Goal: Task Accomplishment & Management: Manage account settings

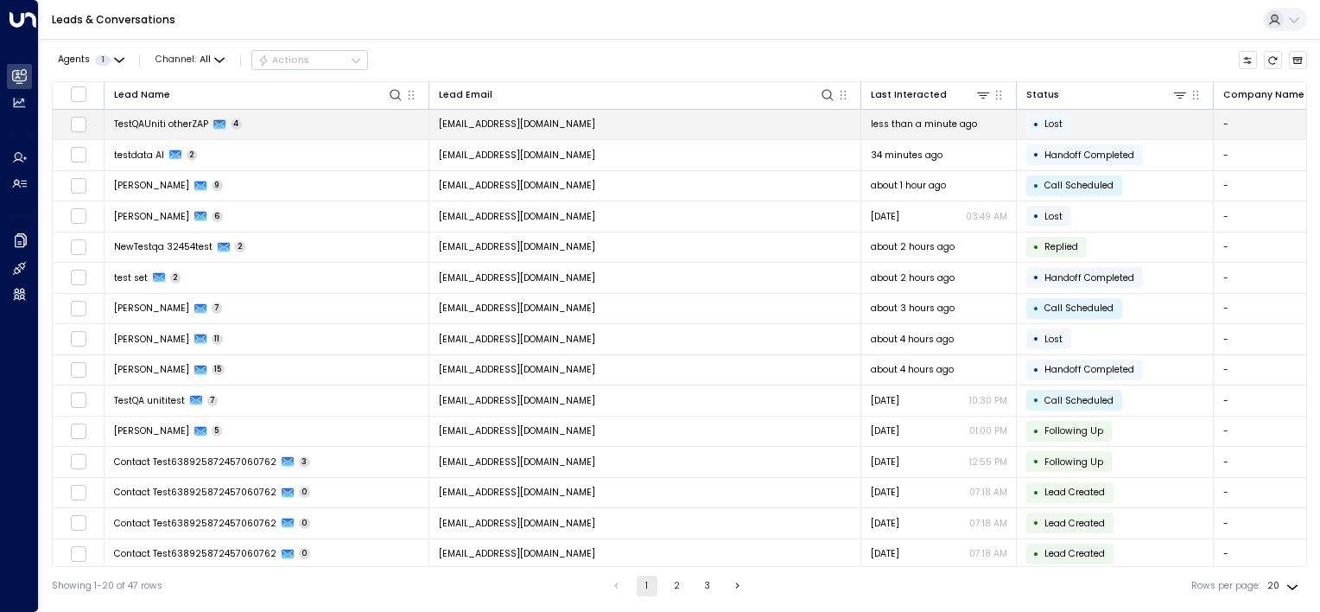
click at [282, 128] on td "TestQAUniti otherZAP 4" at bounding box center [267, 125] width 325 height 30
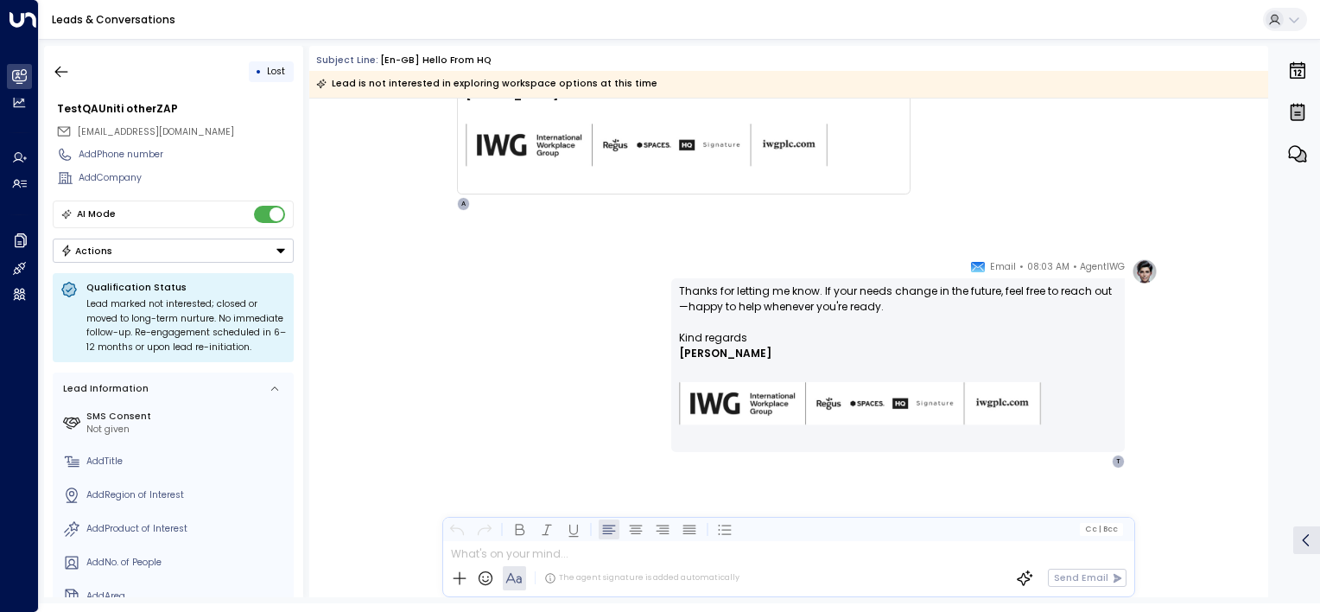
scroll to position [2070, 0]
click at [62, 76] on icon "button" at bounding box center [61, 71] width 17 height 17
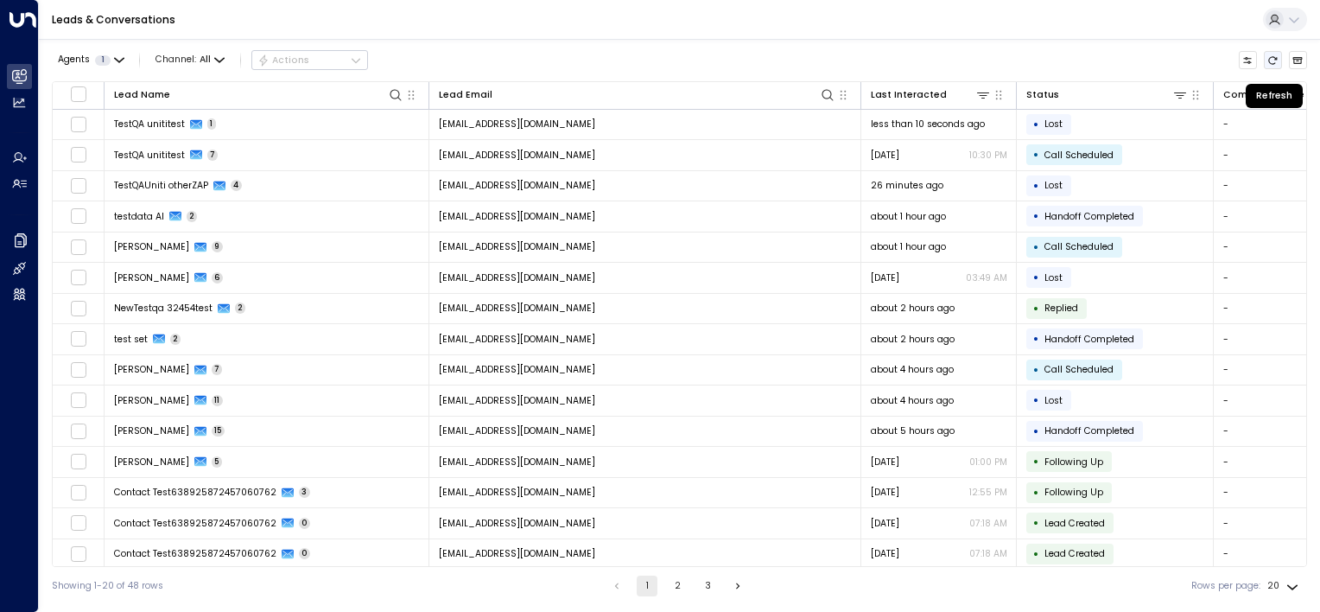
click at [1269, 58] on icon "Refresh" at bounding box center [1272, 60] width 10 height 10
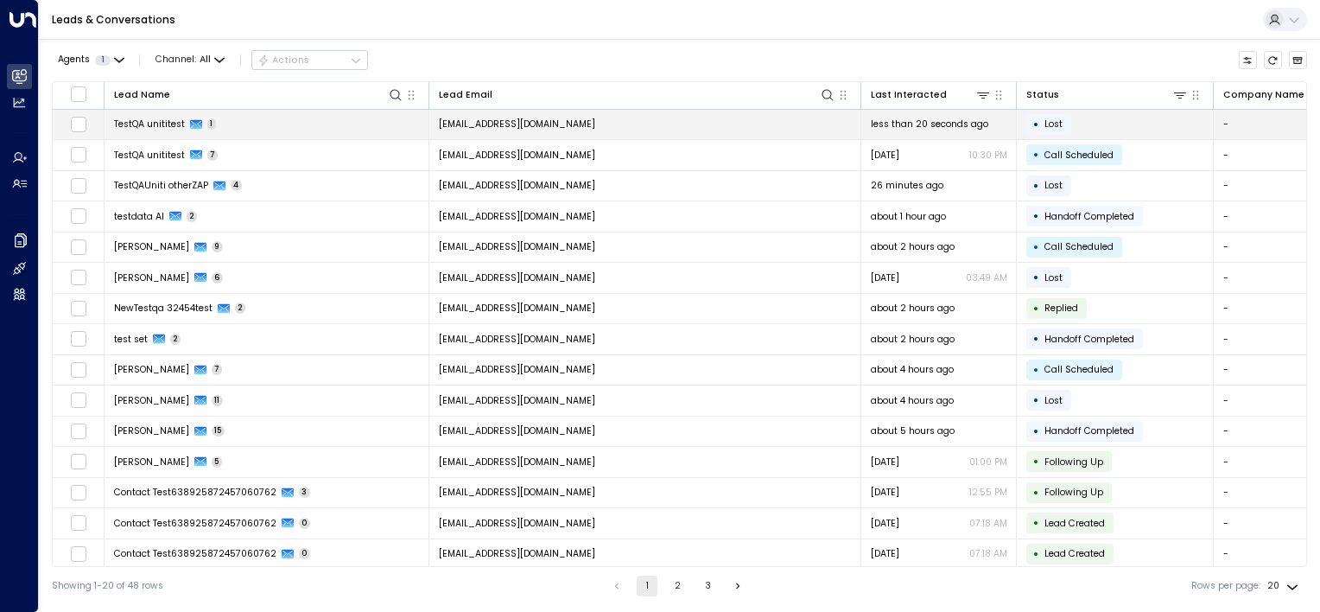
click at [297, 124] on td "TestQA unititest 1" at bounding box center [267, 125] width 325 height 30
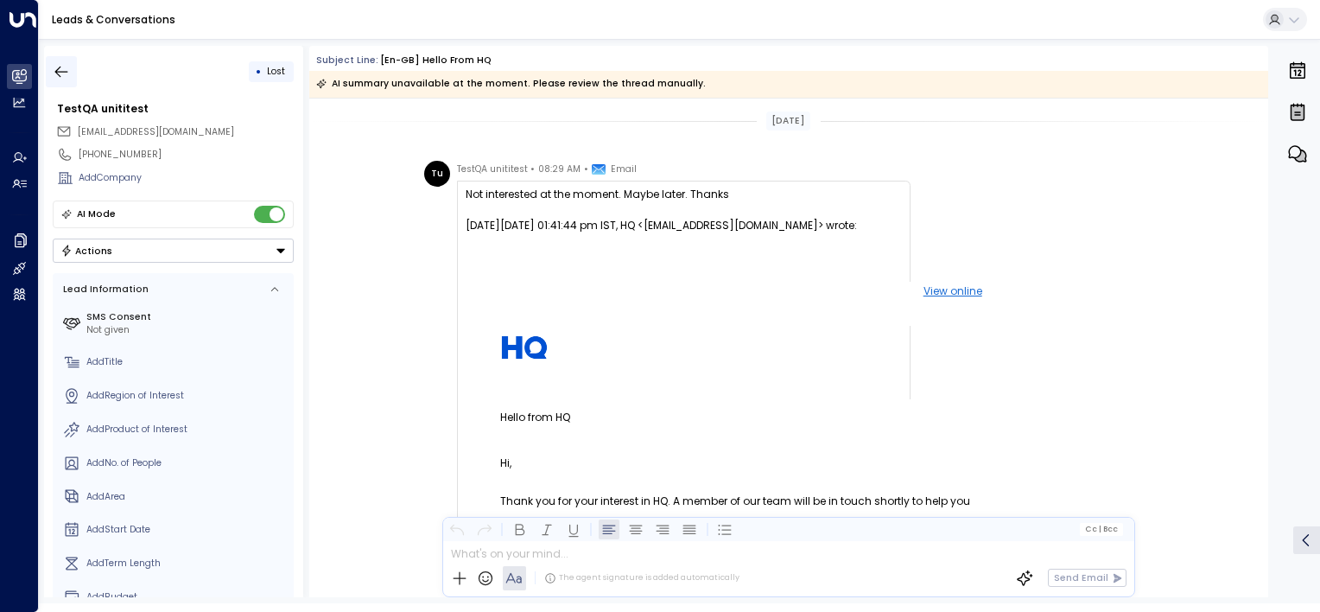
click at [61, 70] on icon "button" at bounding box center [61, 71] width 17 height 17
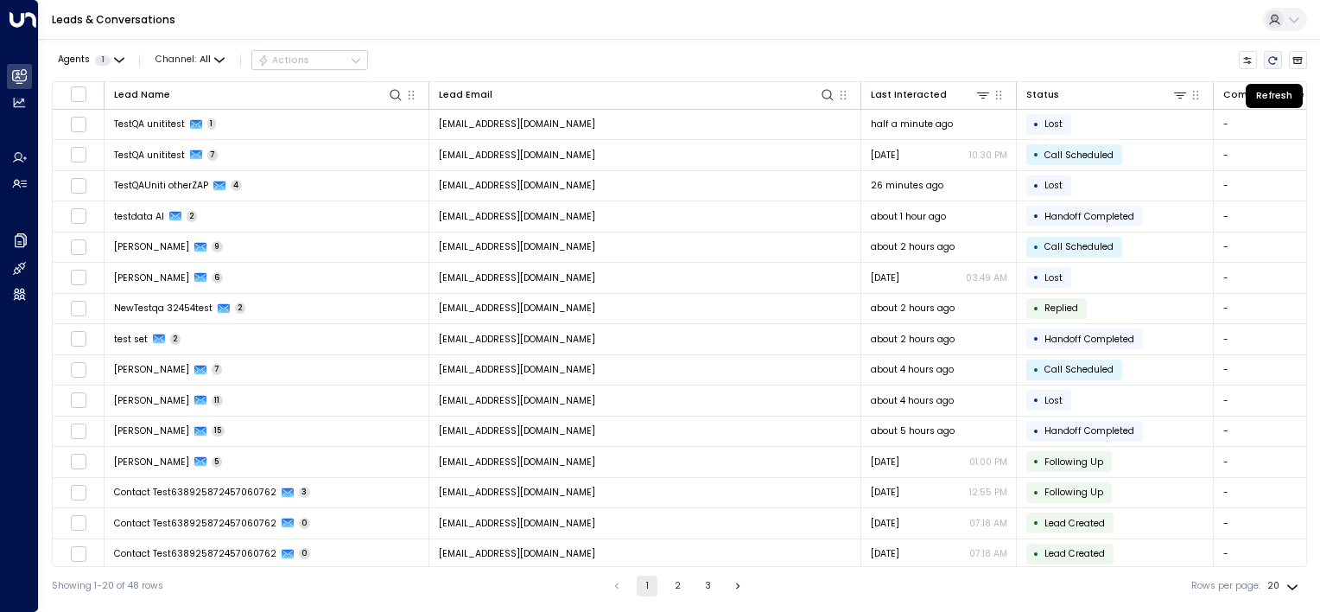
click at [1275, 60] on icon "Refresh" at bounding box center [1272, 60] width 10 height 10
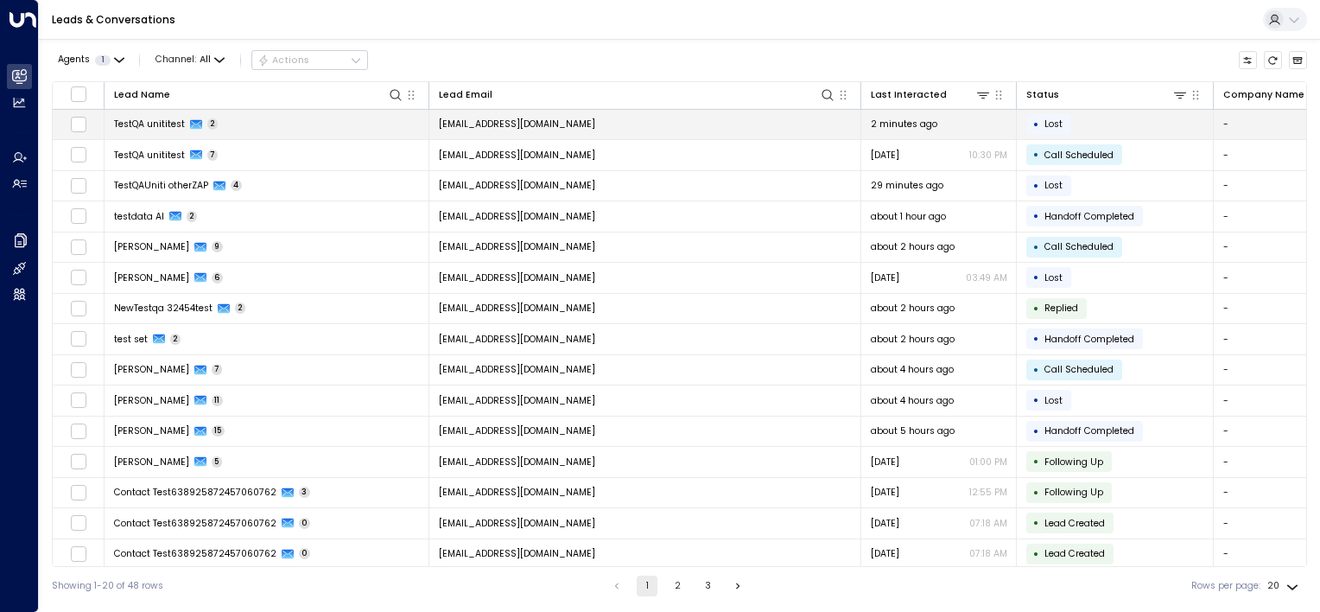
click at [166, 124] on span "TestQA unititest" at bounding box center [149, 124] width 71 height 13
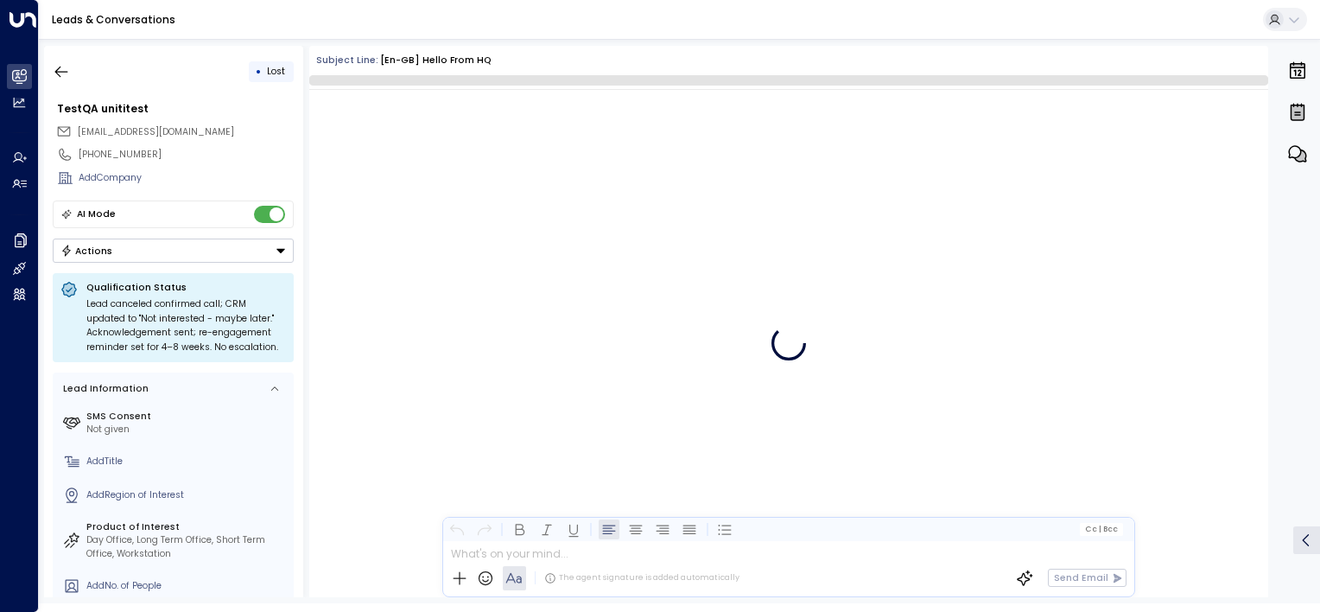
scroll to position [823, 0]
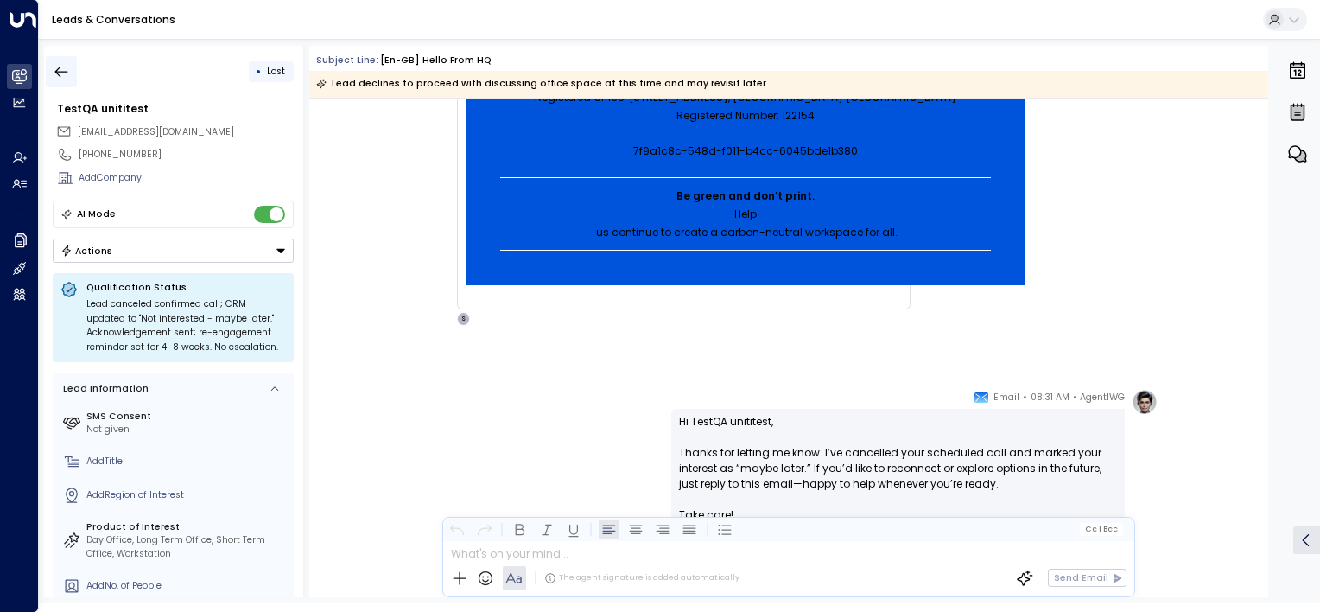
click at [61, 68] on icon "button" at bounding box center [61, 71] width 17 height 17
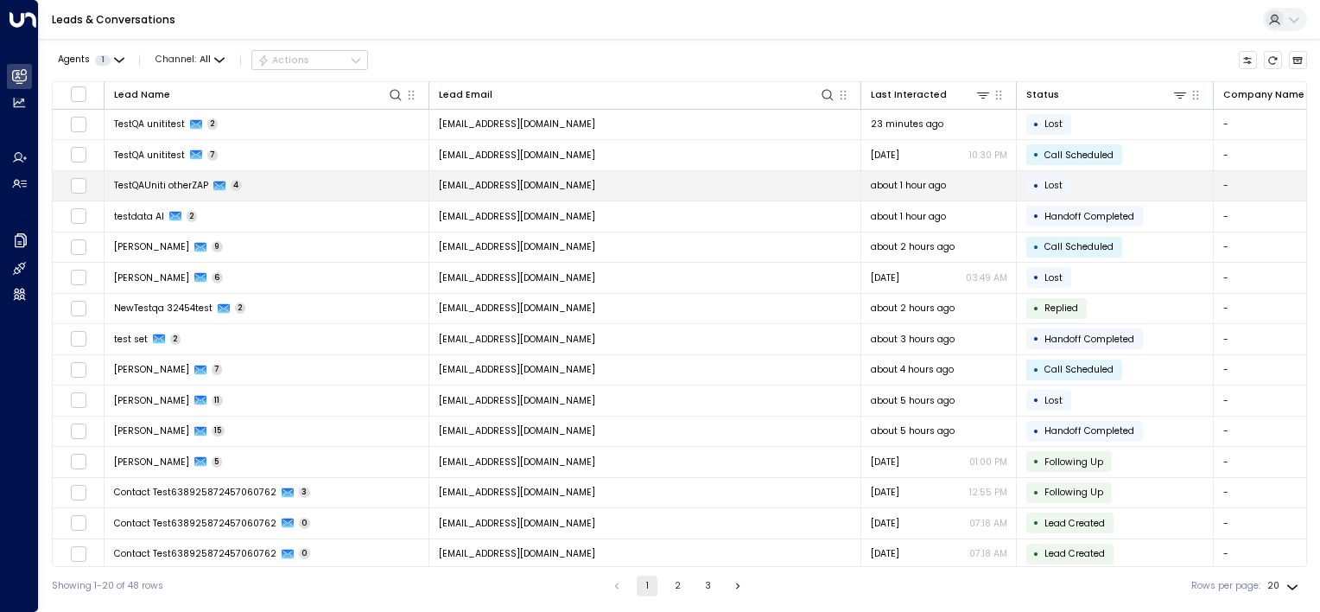
click at [341, 189] on td "TestQAUniti otherZAP 4" at bounding box center [267, 186] width 325 height 30
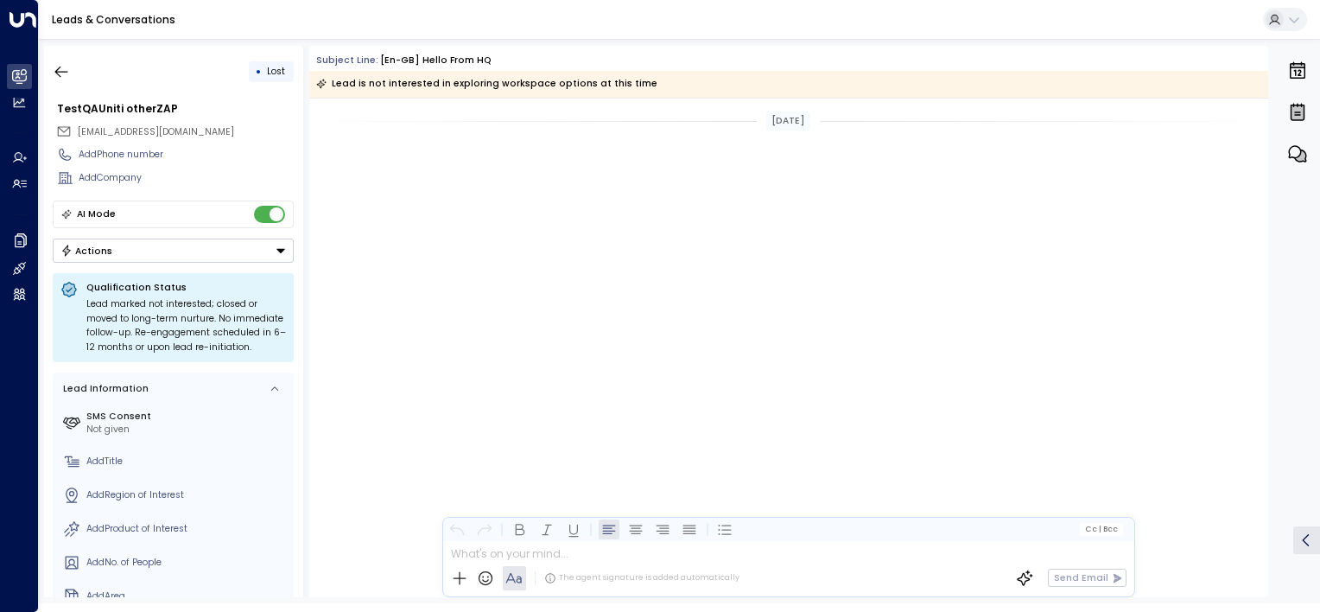
scroll to position [1811, 0]
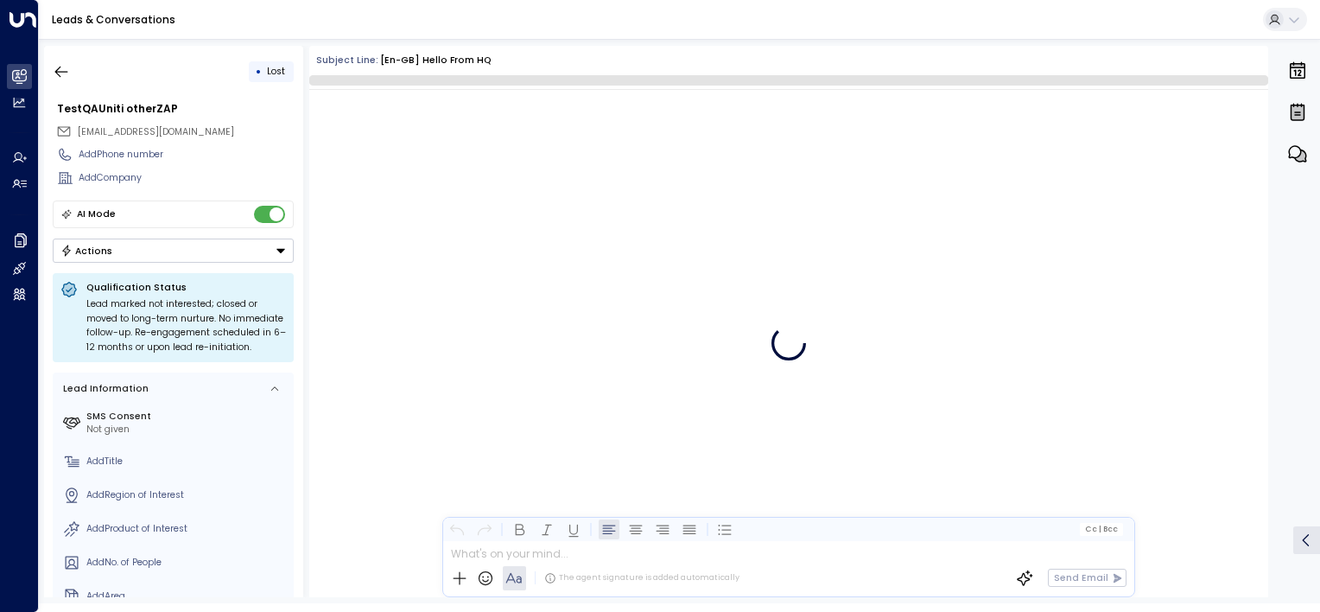
scroll to position [1811, 0]
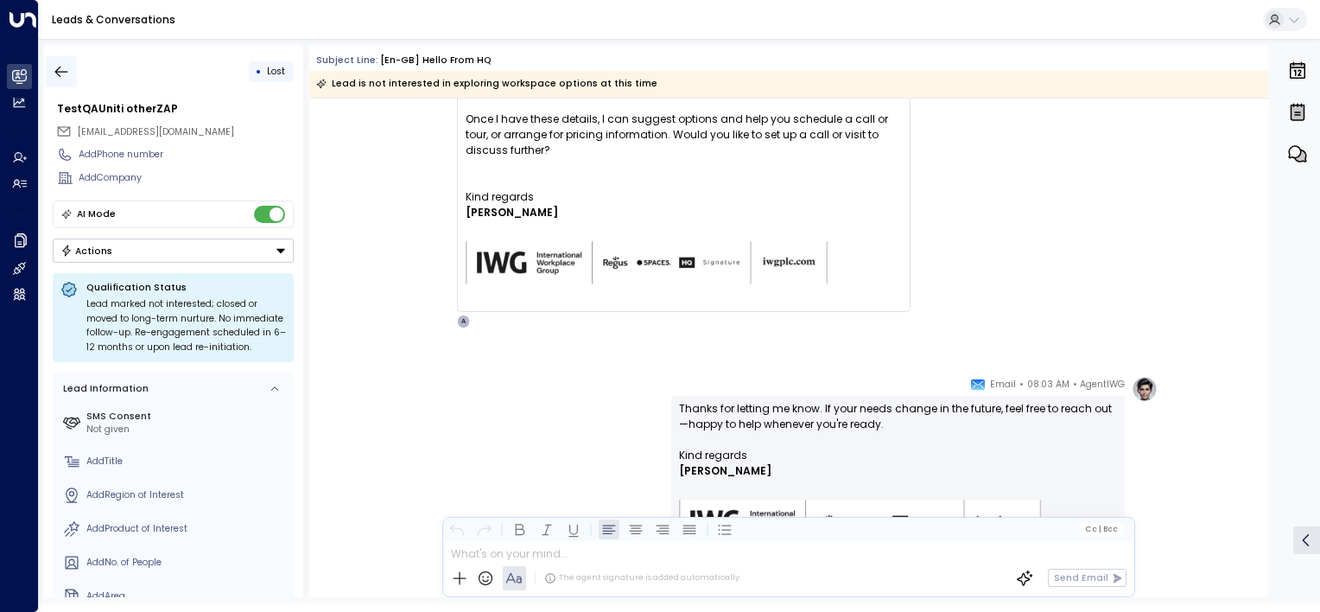
click at [67, 74] on icon "button" at bounding box center [61, 71] width 17 height 17
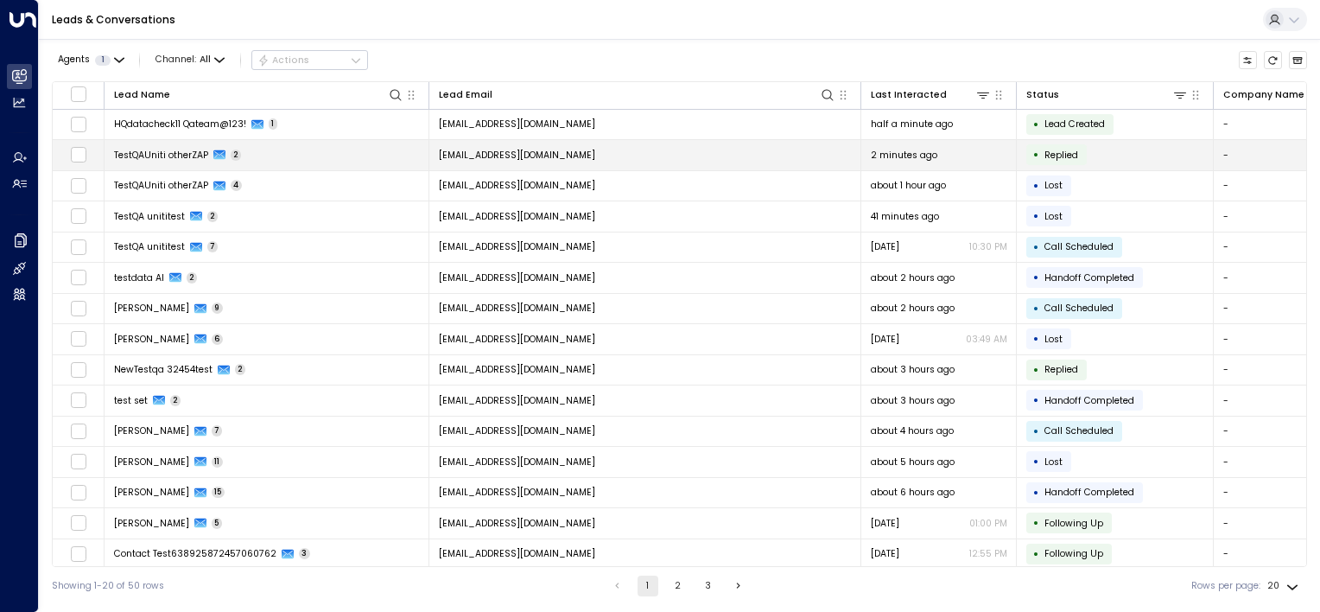
click at [283, 156] on td "TestQAUniti otherZAP 2" at bounding box center [267, 155] width 325 height 30
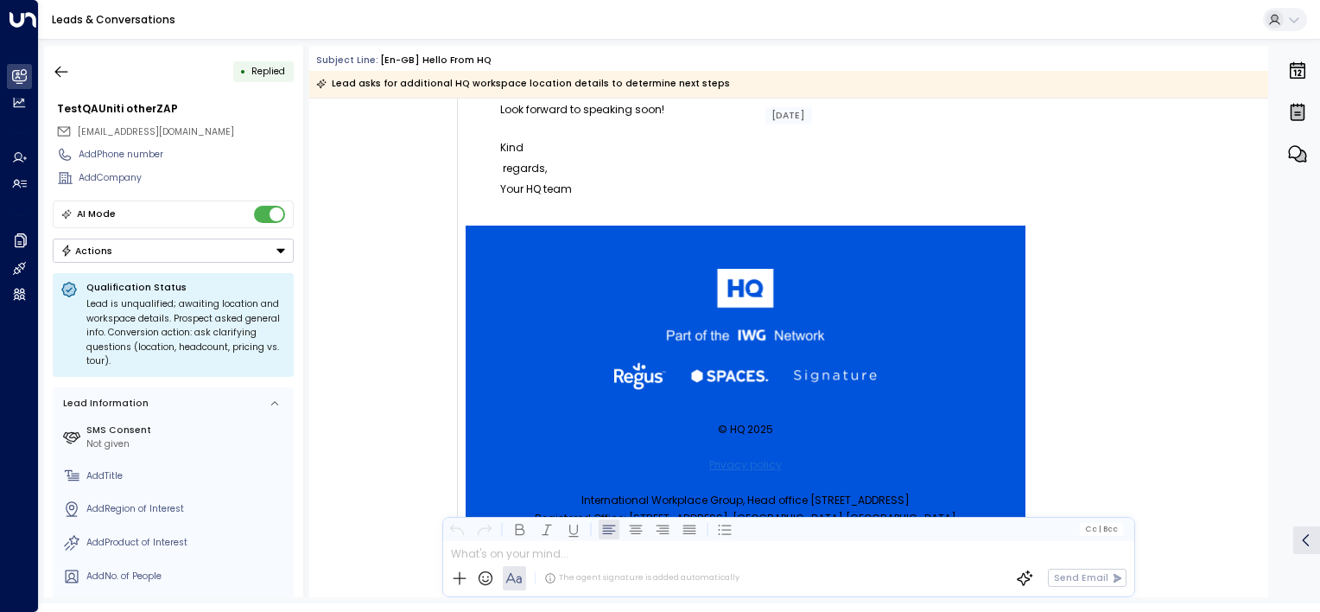
scroll to position [129, 0]
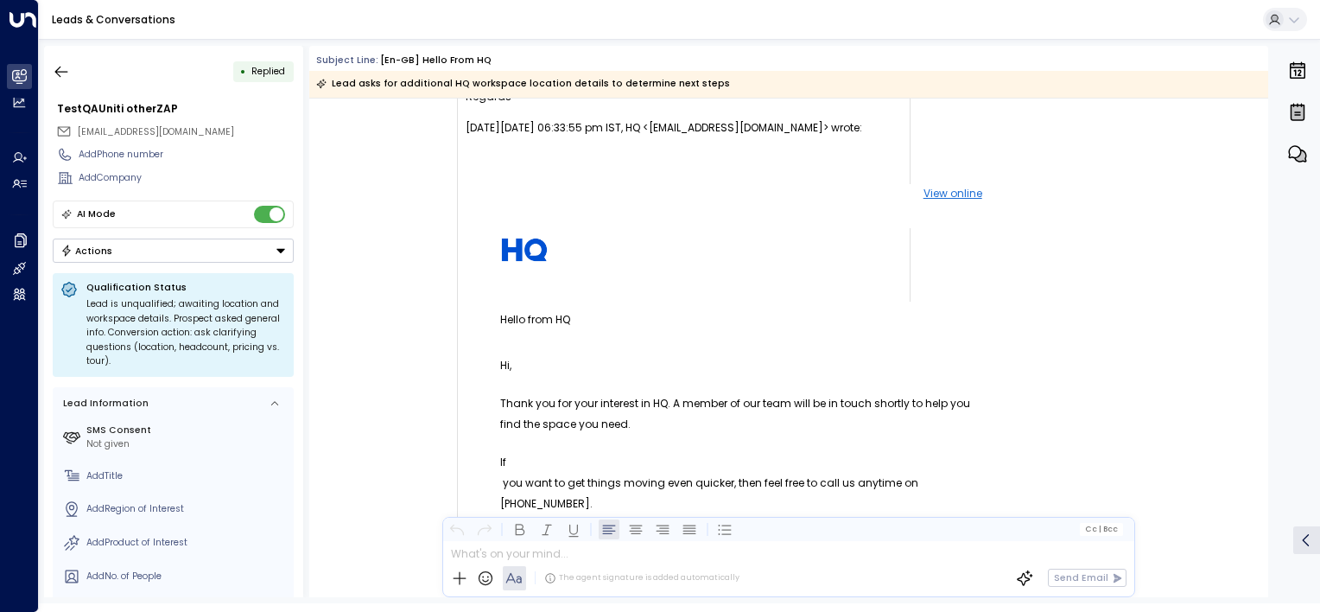
drag, startPoint x: 54, startPoint y: 70, endPoint x: 270, endPoint y: 0, distance: 226.2
click at [54, 70] on icon "button" at bounding box center [61, 71] width 17 height 17
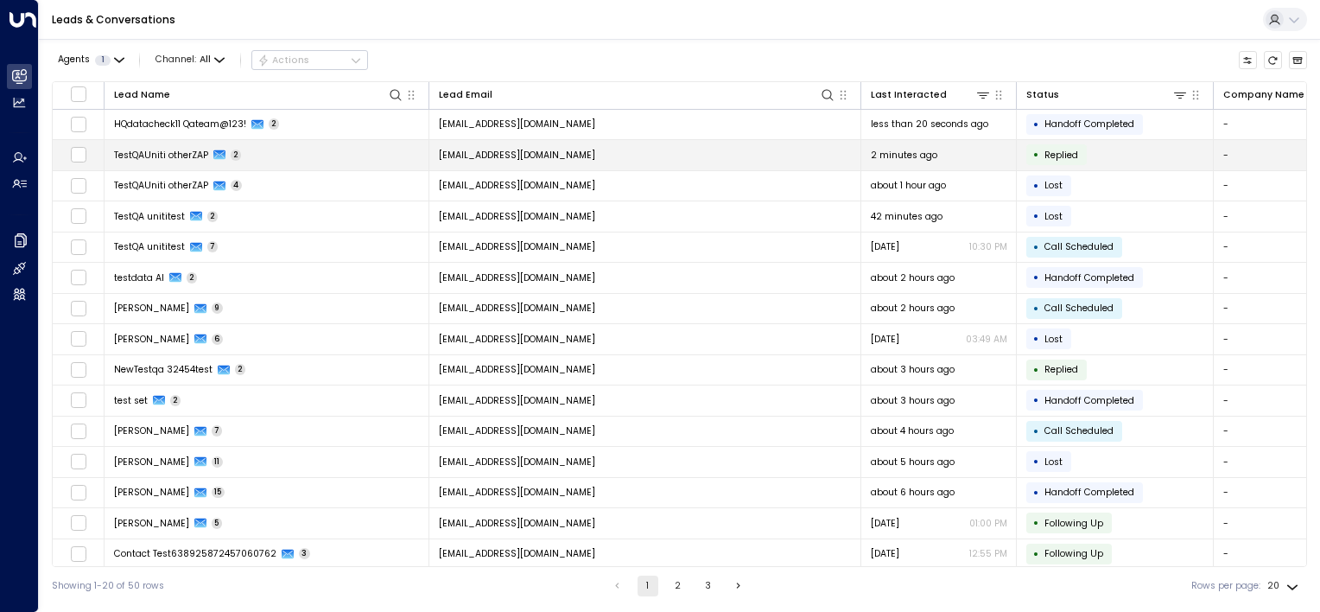
click at [750, 156] on td "[EMAIL_ADDRESS][DOMAIN_NAME]" at bounding box center [645, 155] width 432 height 30
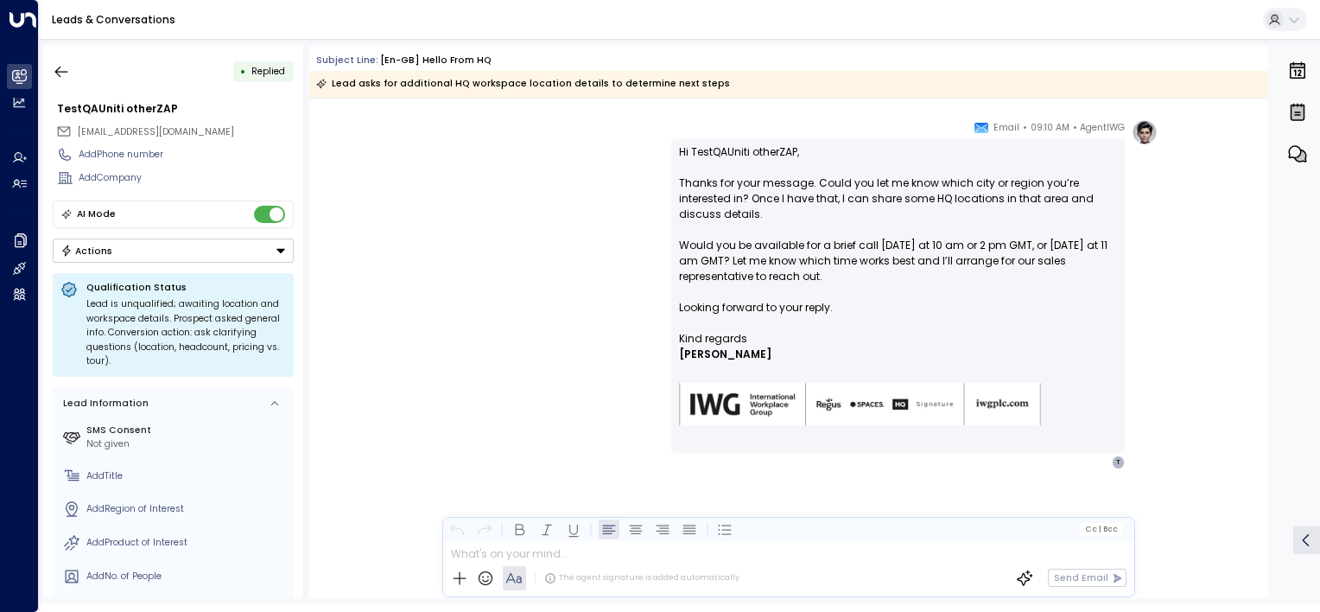
scroll to position [1252, 0]
click at [65, 64] on icon "button" at bounding box center [61, 71] width 17 height 17
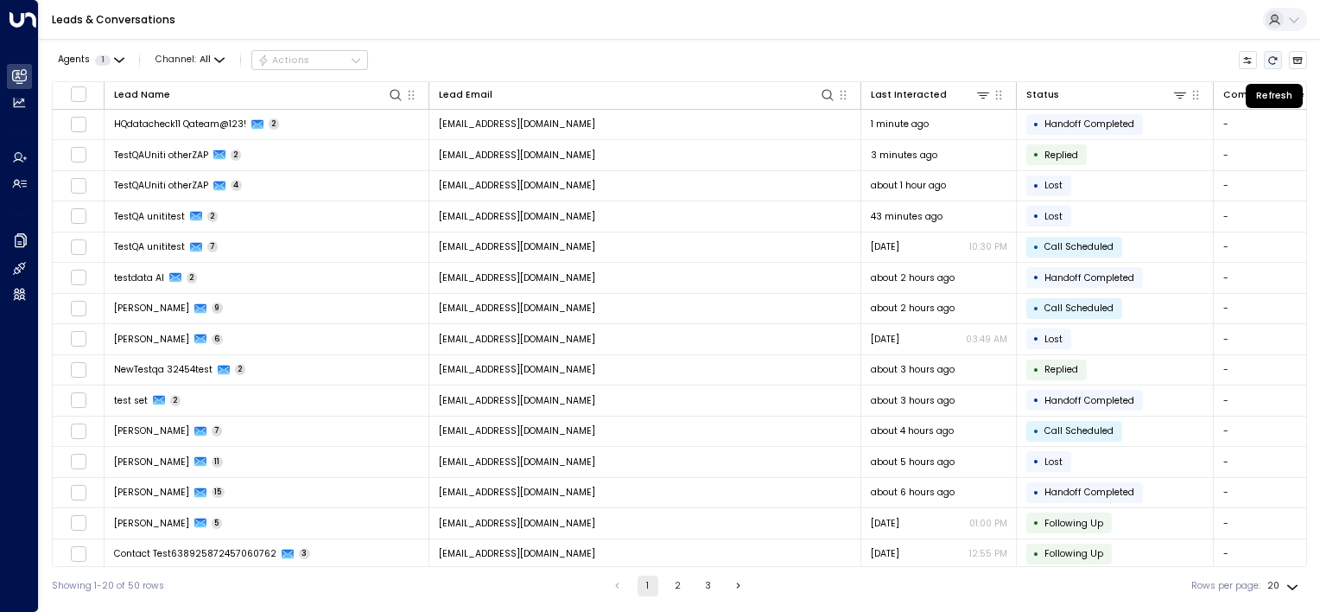
click at [1272, 61] on icon "Refresh" at bounding box center [1272, 60] width 10 height 10
click at [1272, 60] on icon "Refresh" at bounding box center [1272, 60] width 10 height 10
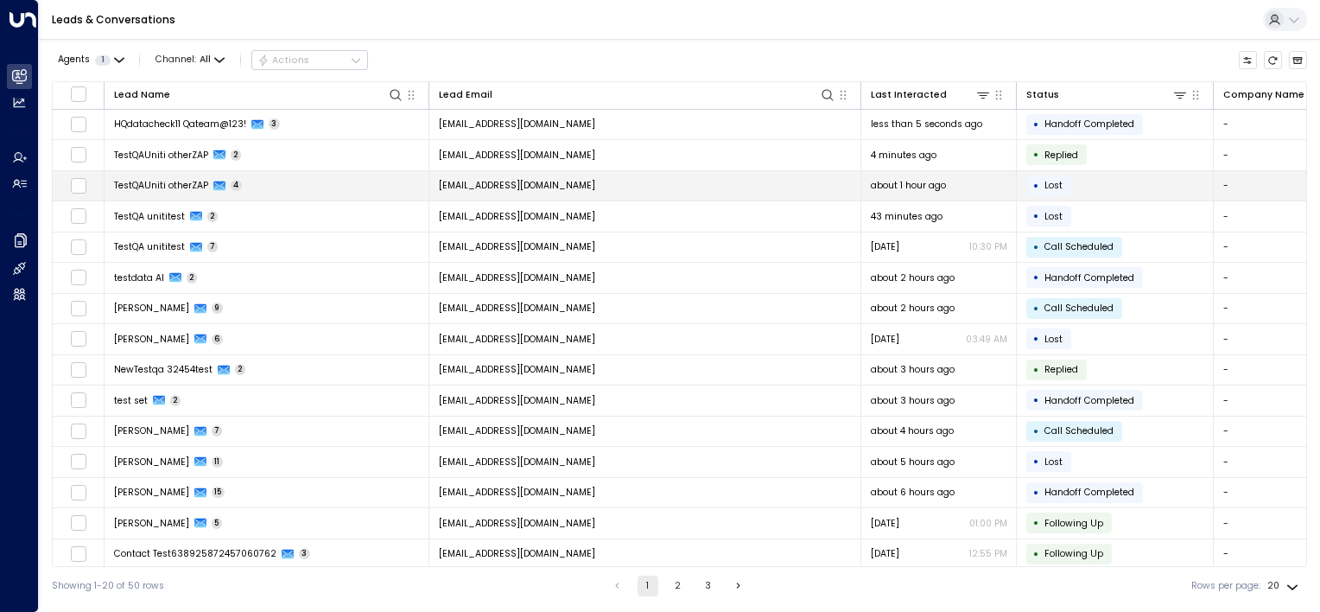
click at [613, 180] on td "[EMAIL_ADDRESS][DOMAIN_NAME]" at bounding box center [645, 186] width 432 height 30
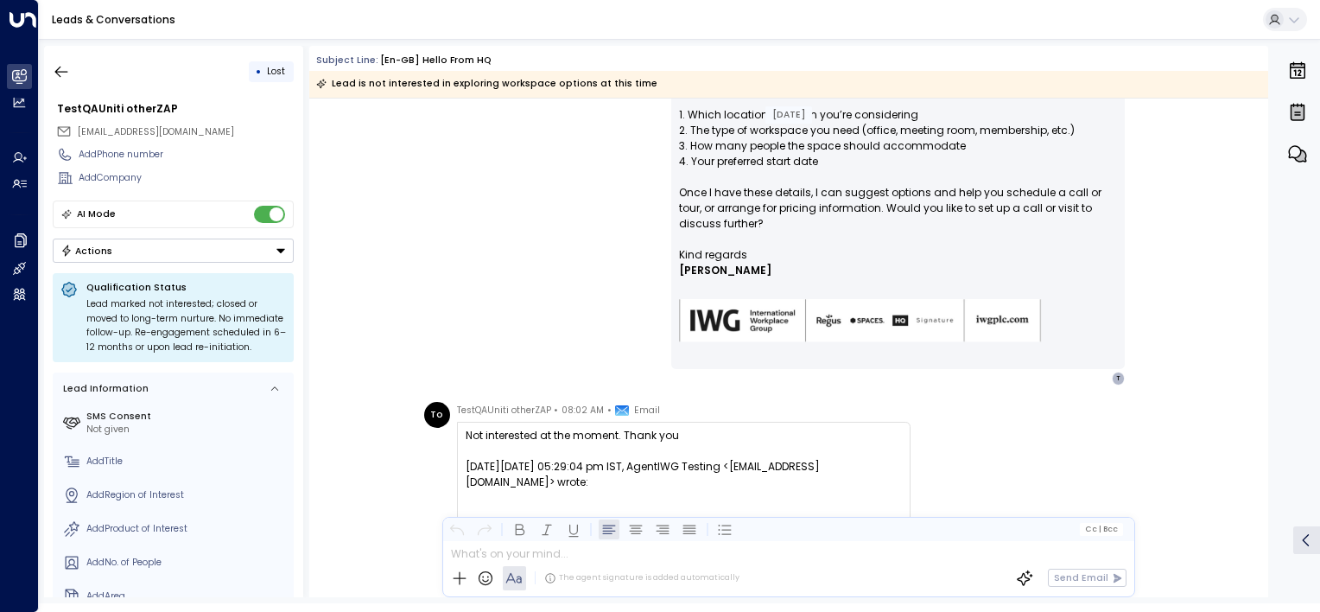
scroll to position [1445, 0]
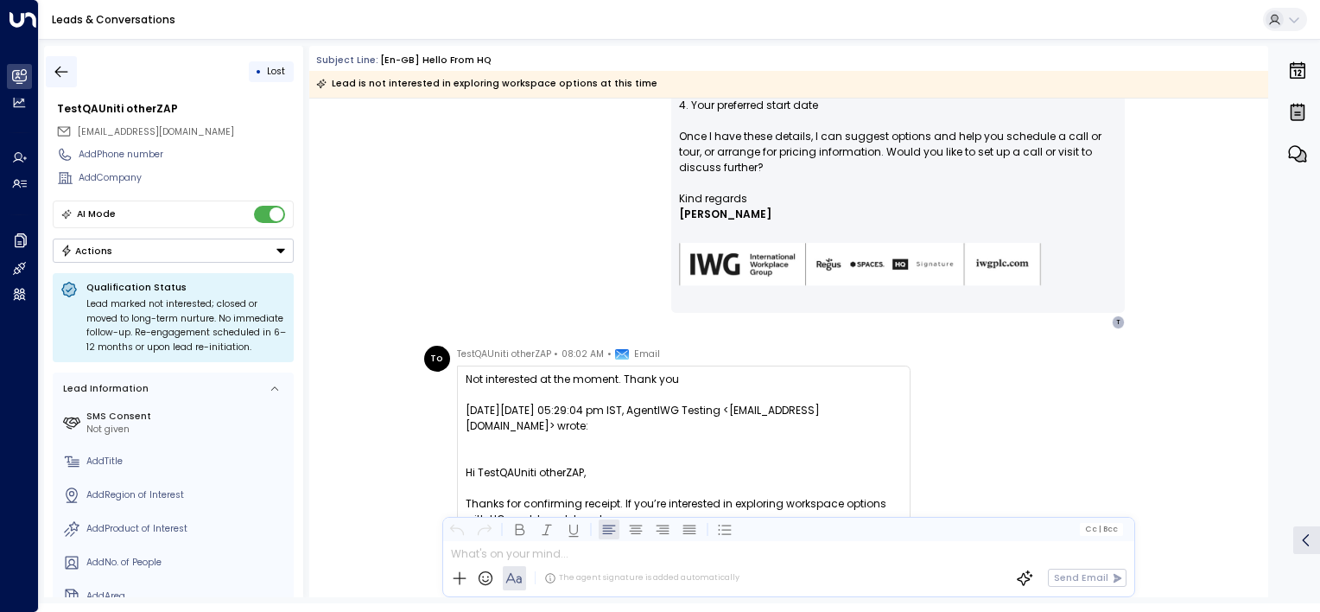
click at [61, 66] on icon "button" at bounding box center [61, 71] width 17 height 17
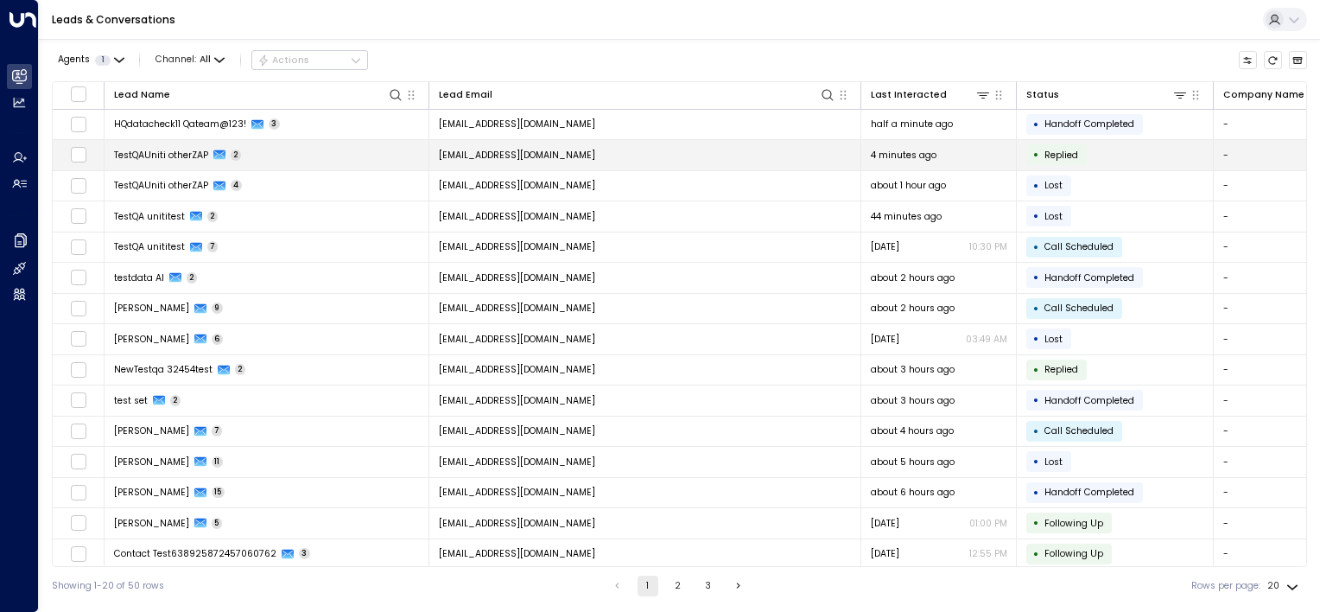
click at [634, 149] on td "[EMAIL_ADDRESS][DOMAIN_NAME]" at bounding box center [645, 155] width 432 height 30
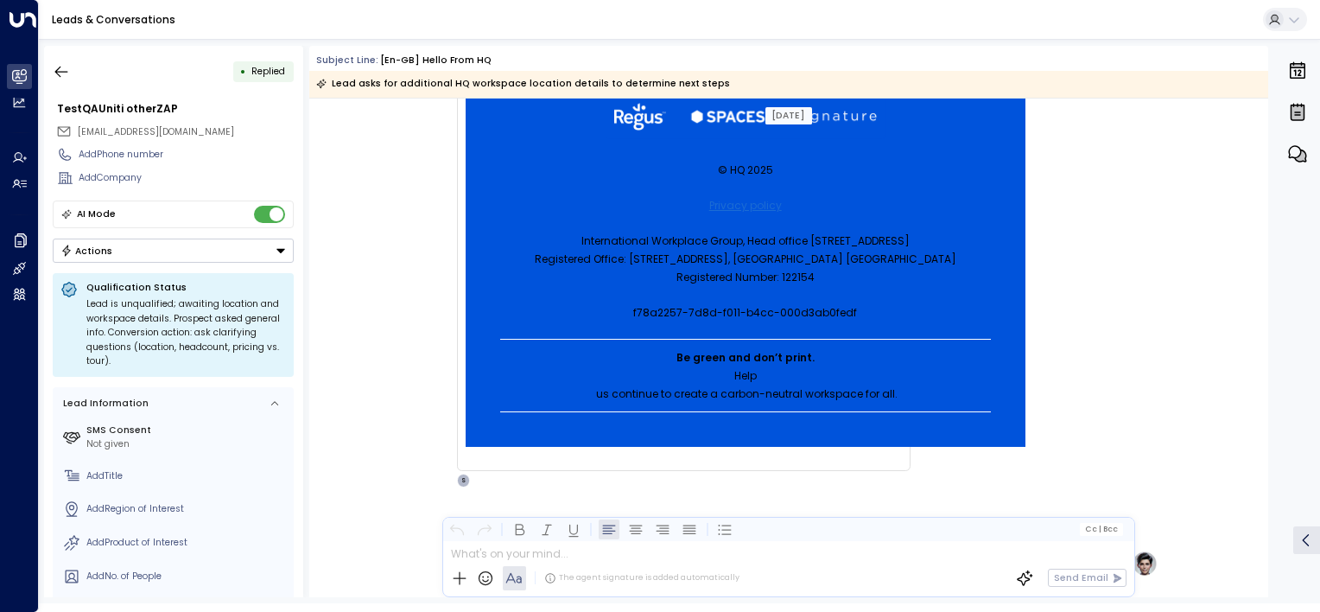
scroll to position [302, 0]
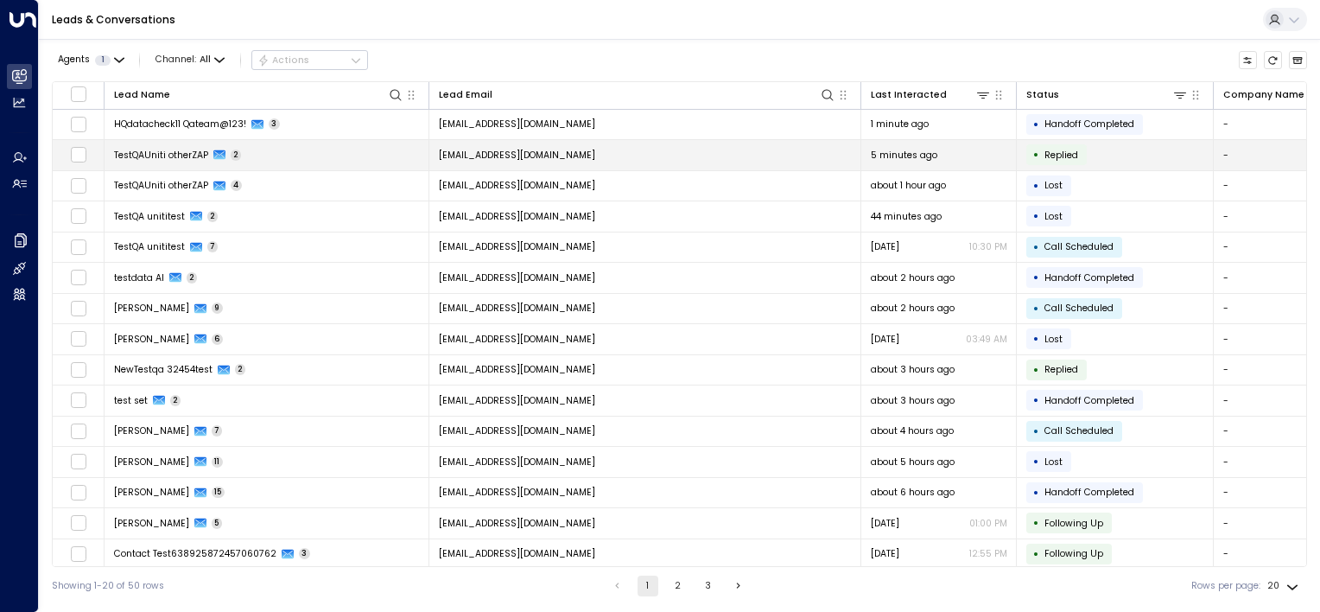
click at [673, 154] on td "[EMAIL_ADDRESS][DOMAIN_NAME]" at bounding box center [645, 155] width 432 height 30
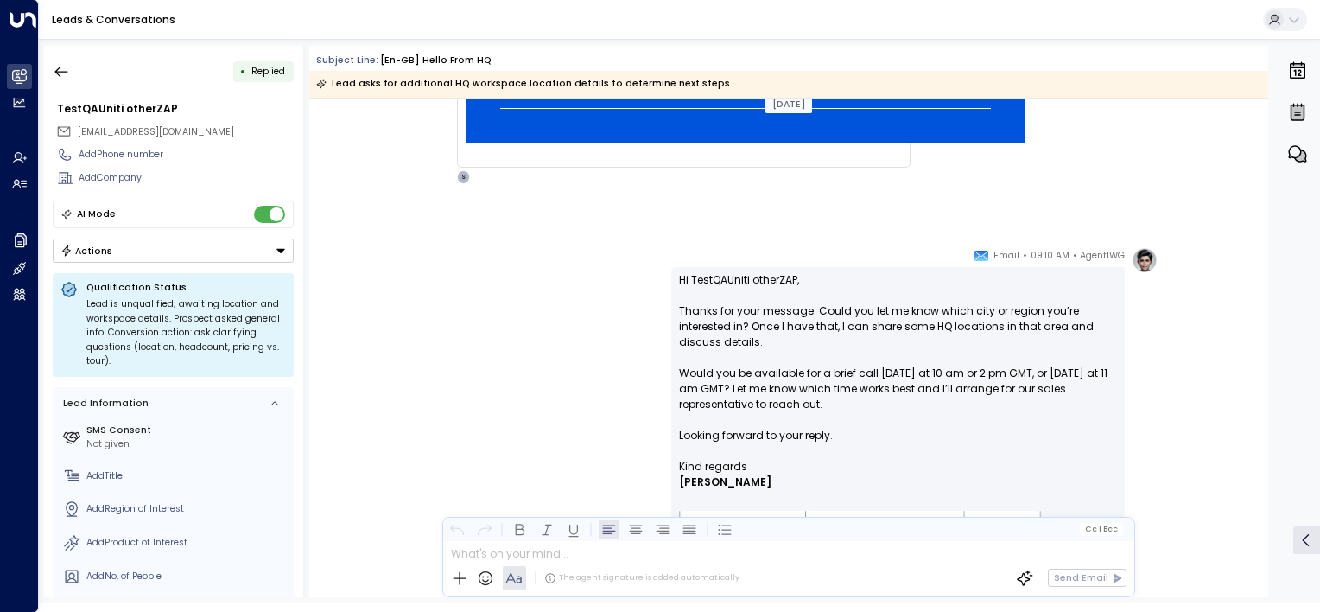
scroll to position [1210, 0]
